Goal: Task Accomplishment & Management: Manage account settings

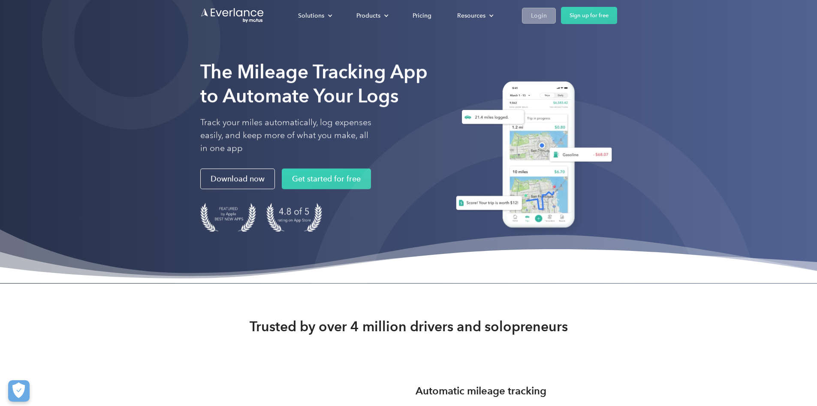
click at [547, 12] on div "Login" at bounding box center [539, 15] width 16 height 11
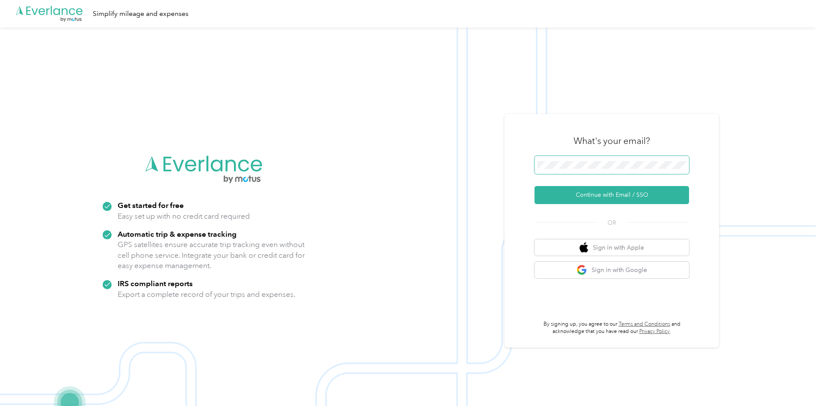
click at [599, 169] on span at bounding box center [611, 165] width 154 height 18
click at [616, 194] on button "Continue with Email / SSO" at bounding box center [611, 195] width 154 height 18
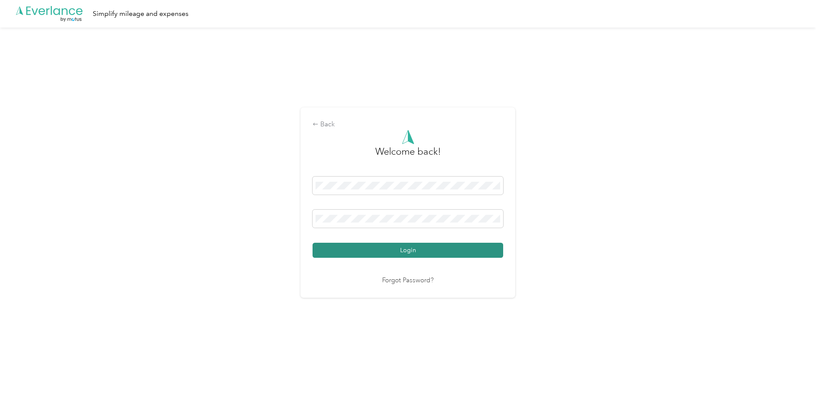
click at [493, 247] on button "Login" at bounding box center [407, 249] width 191 height 15
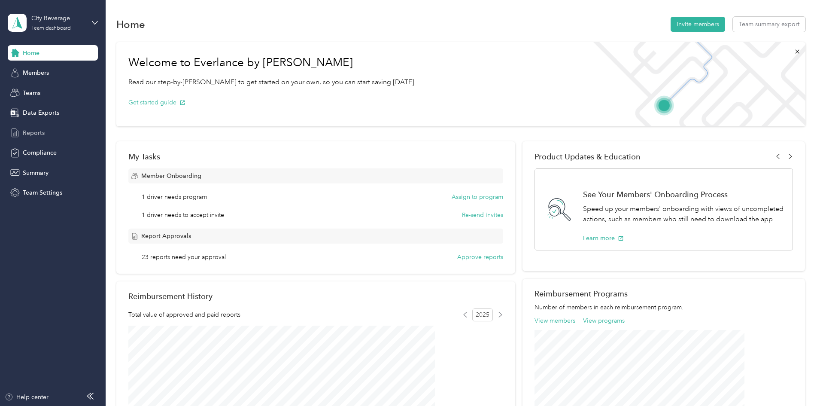
click at [48, 133] on div "Reports" at bounding box center [53, 132] width 90 height 15
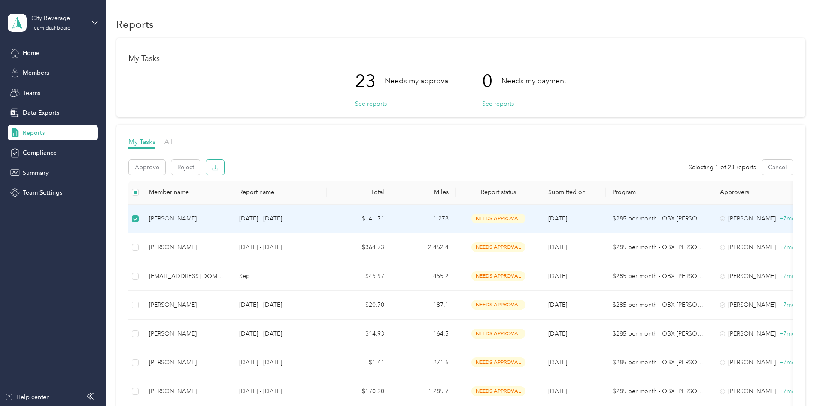
click at [218, 168] on icon "button" at bounding box center [215, 167] width 6 height 6
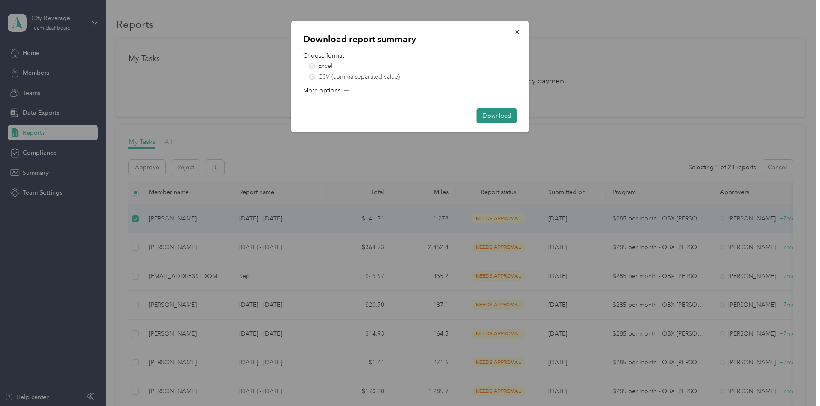
click at [492, 112] on button "Download" at bounding box center [496, 115] width 41 height 15
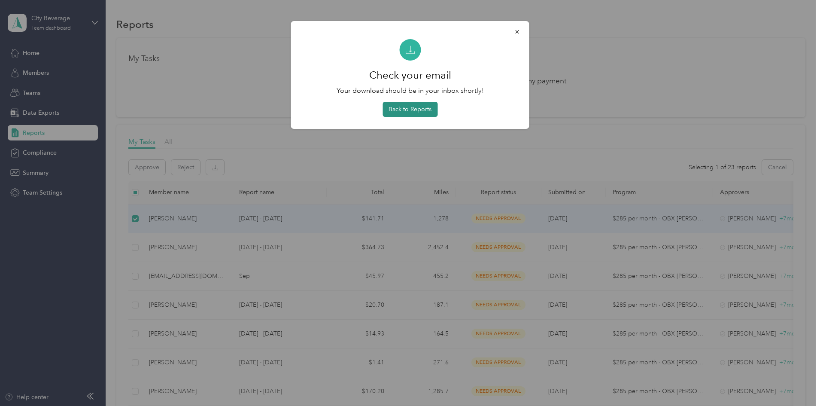
click at [412, 112] on button "Back to Reports" at bounding box center [409, 109] width 55 height 15
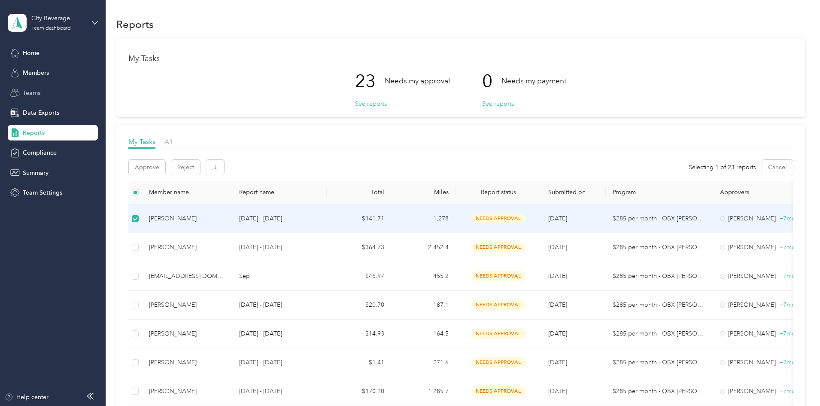
click at [40, 91] on span "Teams" at bounding box center [32, 92] width 18 height 9
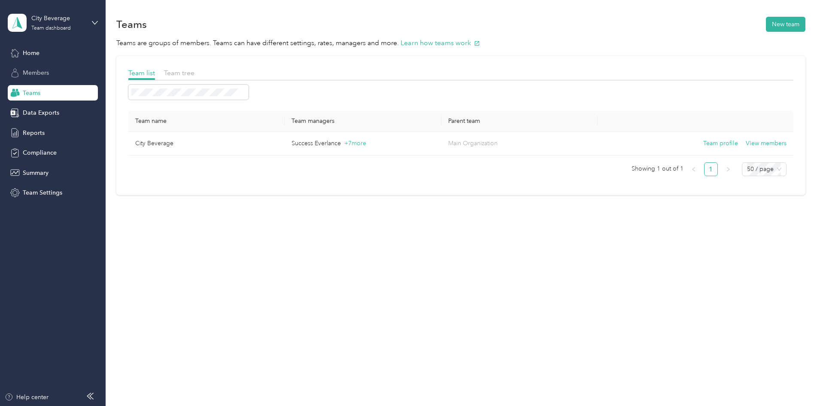
click at [47, 70] on span "Members" at bounding box center [36, 72] width 26 height 9
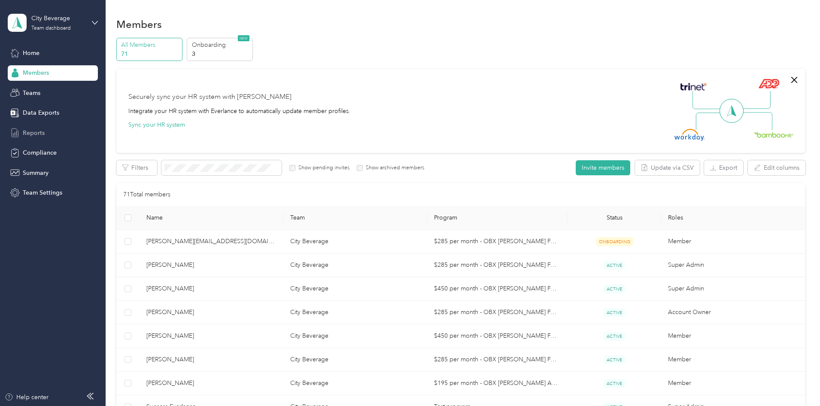
click at [37, 129] on span "Reports" at bounding box center [34, 132] width 22 height 9
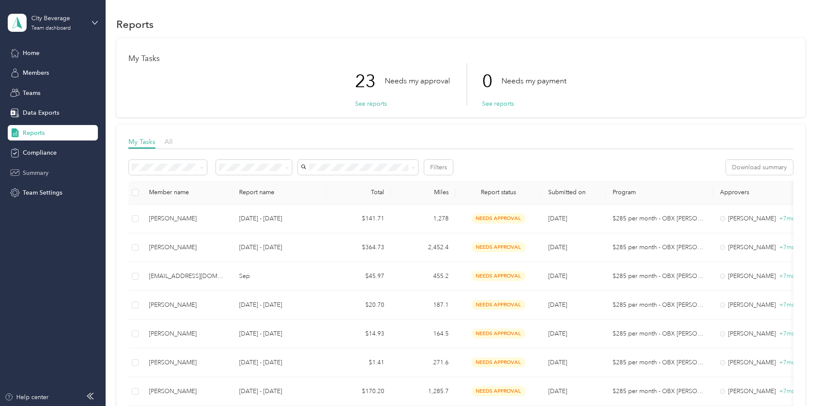
click at [33, 173] on span "Summary" at bounding box center [36, 172] width 26 height 9
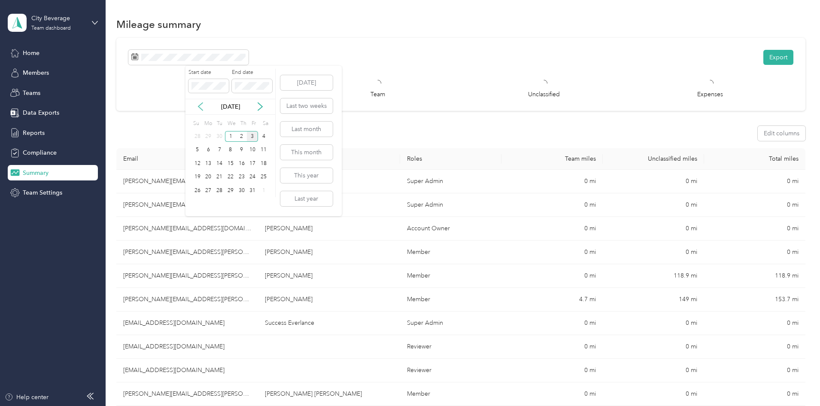
click at [196, 107] on icon at bounding box center [200, 106] width 9 height 9
click at [210, 136] on div "1" at bounding box center [208, 136] width 11 height 11
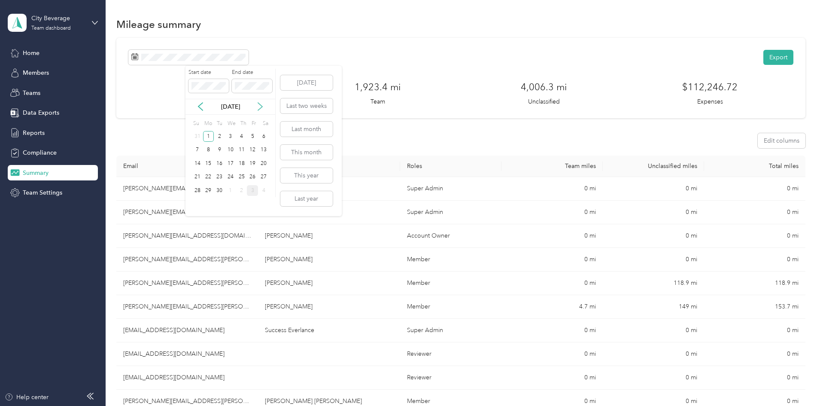
click at [257, 105] on icon at bounding box center [260, 106] width 9 height 9
drag, startPoint x: 231, startPoint y: 133, endPoint x: 246, endPoint y: 126, distance: 16.5
click at [231, 133] on div "1" at bounding box center [230, 136] width 11 height 11
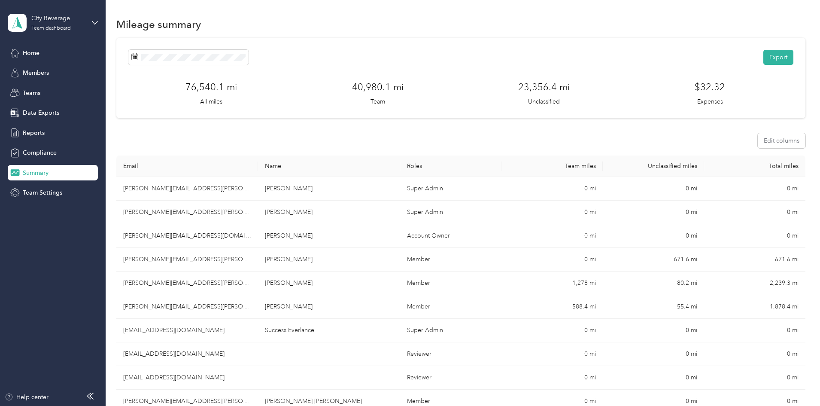
click at [305, 166] on th "Name" at bounding box center [329, 165] width 142 height 21
click at [32, 48] on div "Home" at bounding box center [53, 52] width 90 height 15
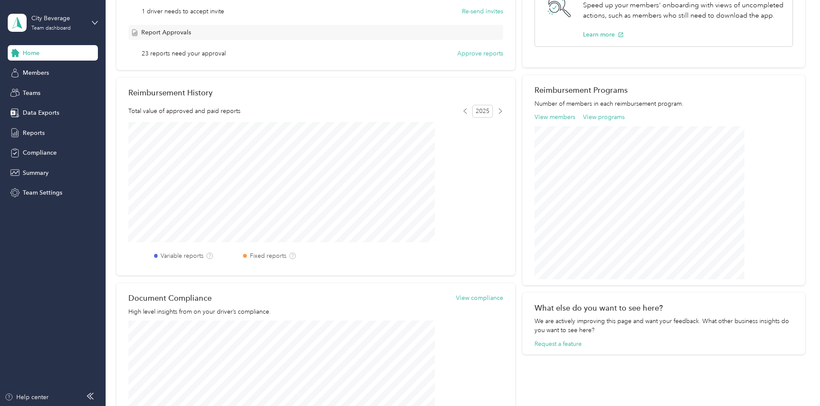
scroll to position [203, 0]
click at [34, 75] on span "Members" at bounding box center [36, 72] width 26 height 9
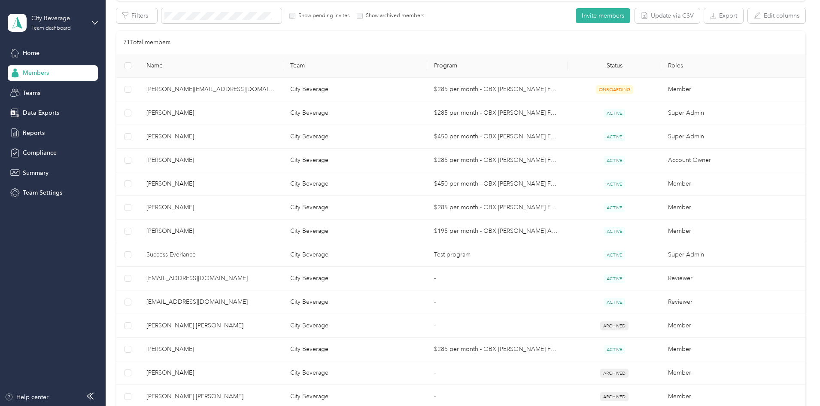
scroll to position [74, 0]
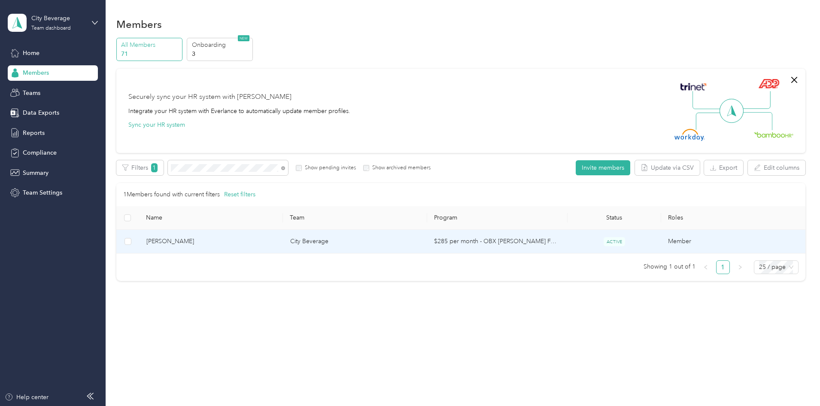
click at [276, 237] on span "Jeffery W. Marshall" at bounding box center [211, 240] width 130 height 9
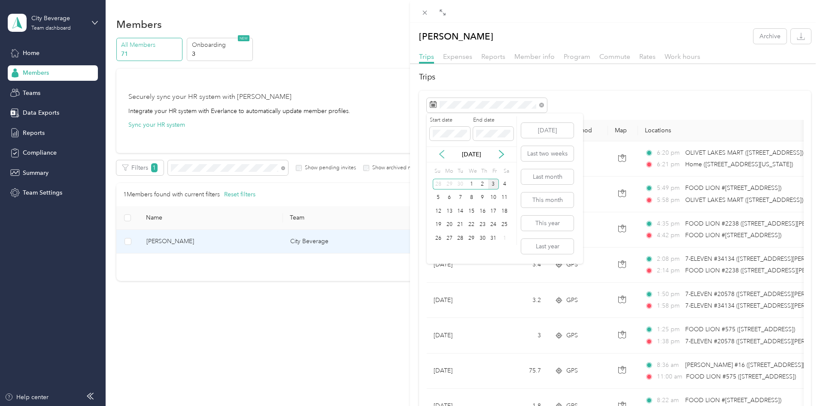
click at [445, 154] on icon at bounding box center [441, 154] width 9 height 9
click at [453, 182] on div "1" at bounding box center [449, 184] width 11 height 11
click at [460, 240] on div "30" at bounding box center [459, 238] width 11 height 11
drag, startPoint x: 660, startPoint y: 127, endPoint x: 665, endPoint y: 126, distance: 4.7
click at [661, 127] on th "Locations" at bounding box center [736, 130] width 197 height 21
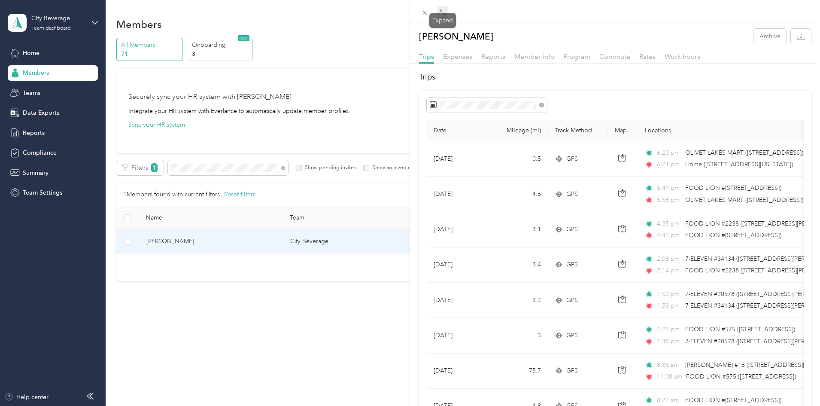
click at [445, 9] on span at bounding box center [442, 12] width 11 height 12
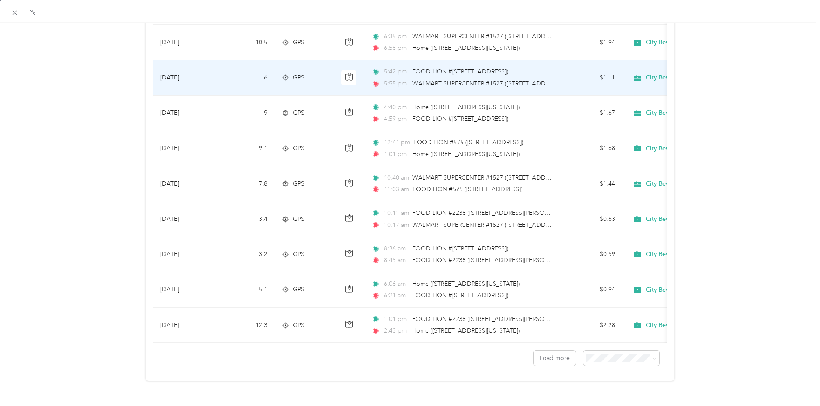
scroll to position [694, 0]
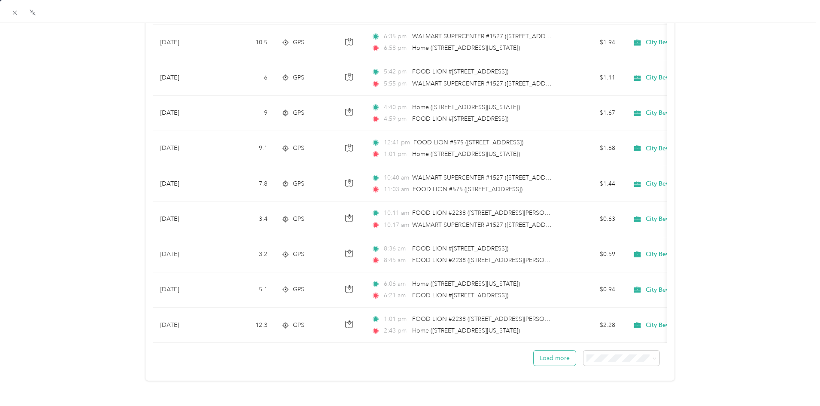
click at [557, 355] on button "Load more" at bounding box center [554, 357] width 42 height 15
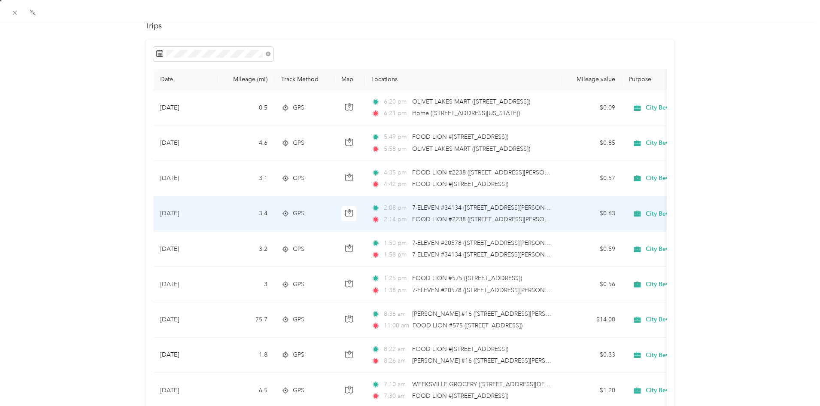
scroll to position [50, 0]
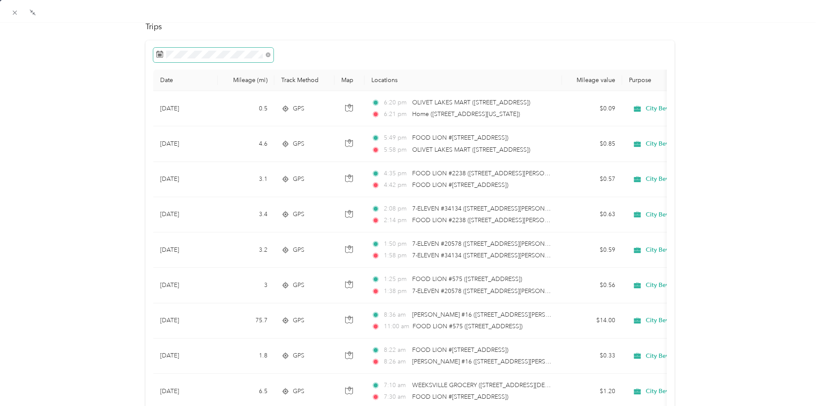
click at [154, 54] on span at bounding box center [213, 55] width 120 height 15
click at [160, 54] on rect at bounding box center [160, 54] width 1 height 1
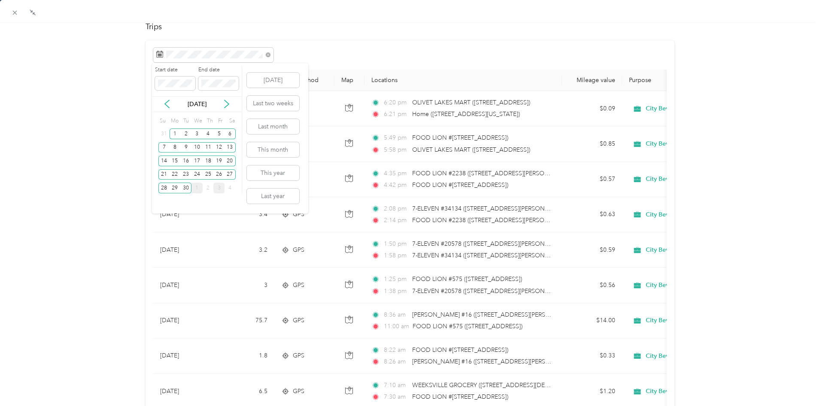
click at [197, 190] on div "1" at bounding box center [196, 187] width 11 height 11
click at [167, 106] on icon at bounding box center [167, 104] width 4 height 8
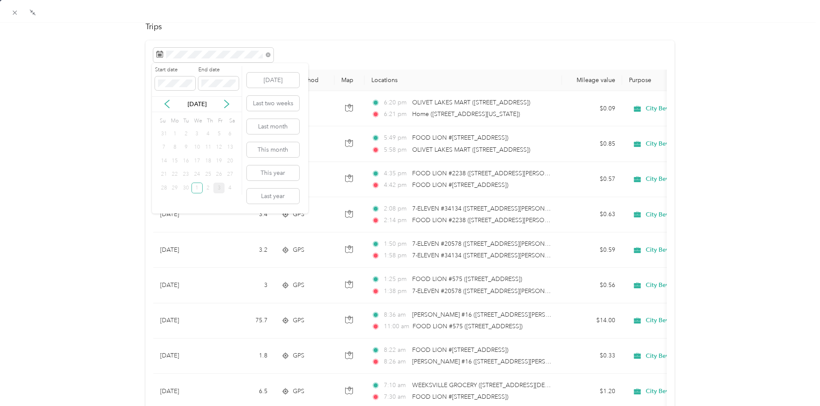
click at [197, 123] on div "We" at bounding box center [198, 121] width 10 height 12
click at [131, 405] on div "Drag to resize Click to close Jeffery W. Marshall Archive Trips Expenses Report…" at bounding box center [407, 406] width 815 height 0
click at [187, 48] on span at bounding box center [213, 55] width 120 height 15
click at [197, 186] on div "1" at bounding box center [196, 187] width 11 height 11
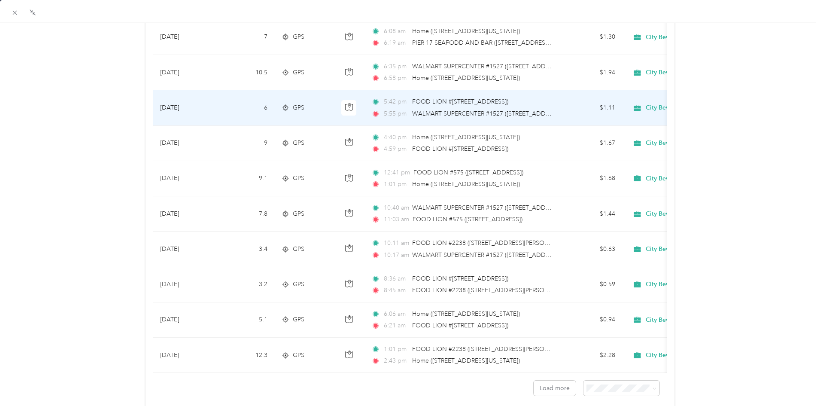
scroll to position [694, 0]
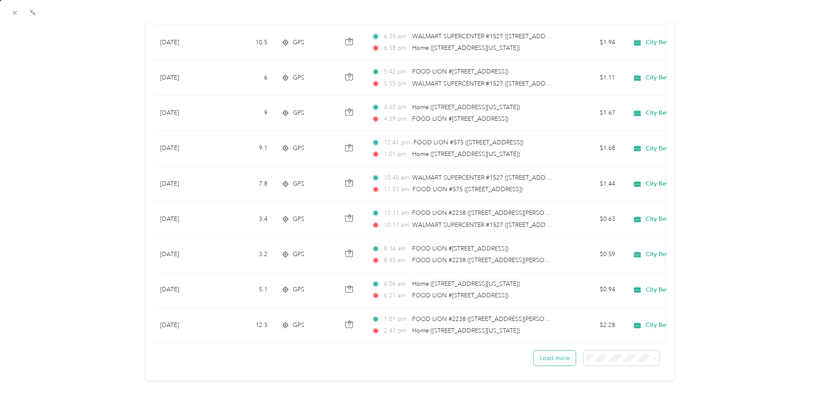
drag, startPoint x: 555, startPoint y: 349, endPoint x: 551, endPoint y: 344, distance: 6.2
click at [554, 350] on button "Load more" at bounding box center [554, 357] width 42 height 15
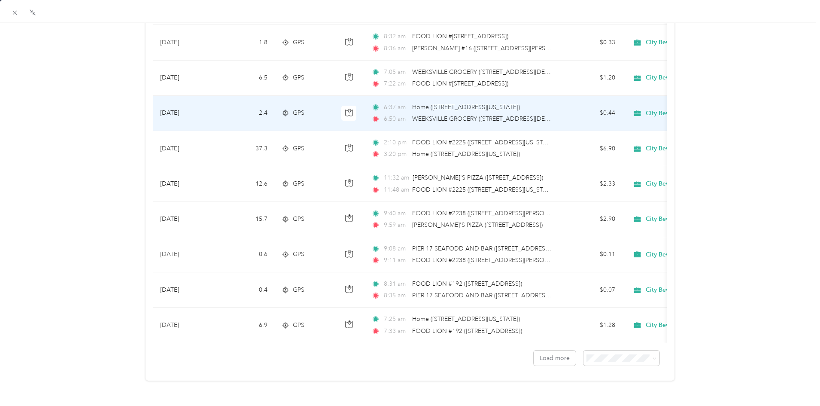
scroll to position [1576, 0]
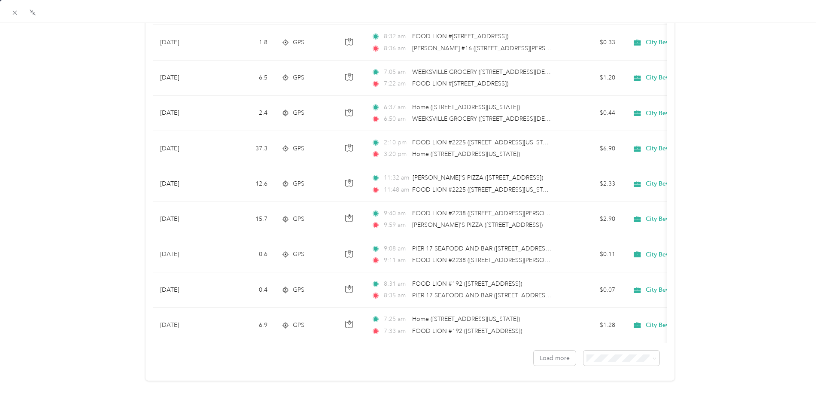
click at [618, 397] on span "100 per load" at bounding box center [601, 395] width 35 height 7
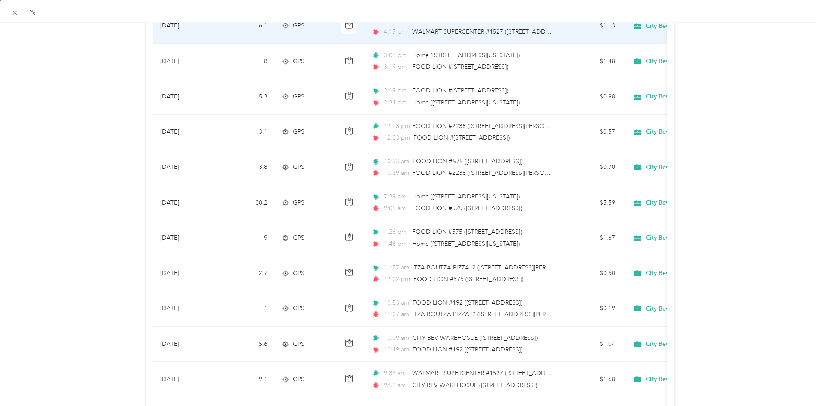
scroll to position [3127, 0]
